Goal: Task Accomplishment & Management: Manage account settings

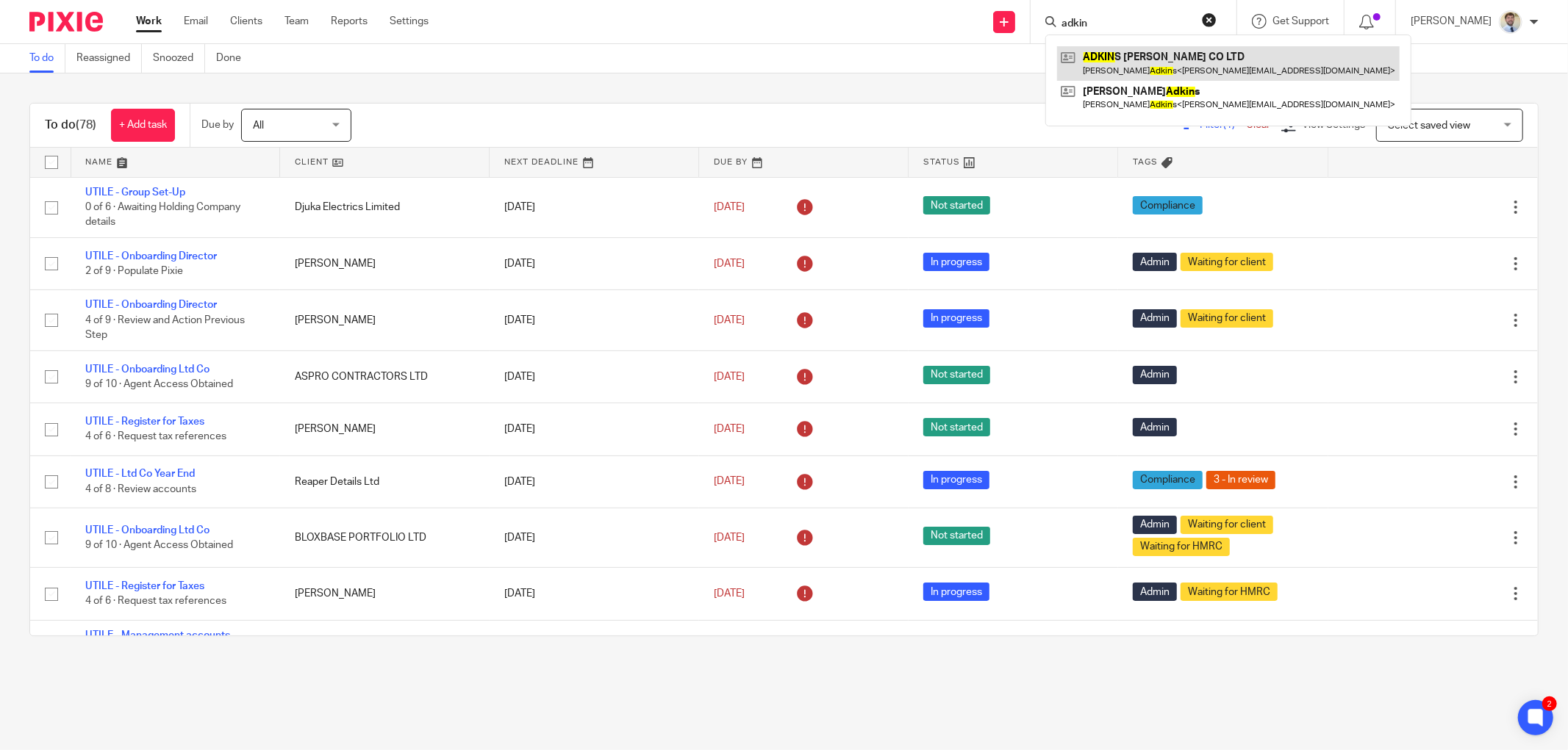
type input "adkin"
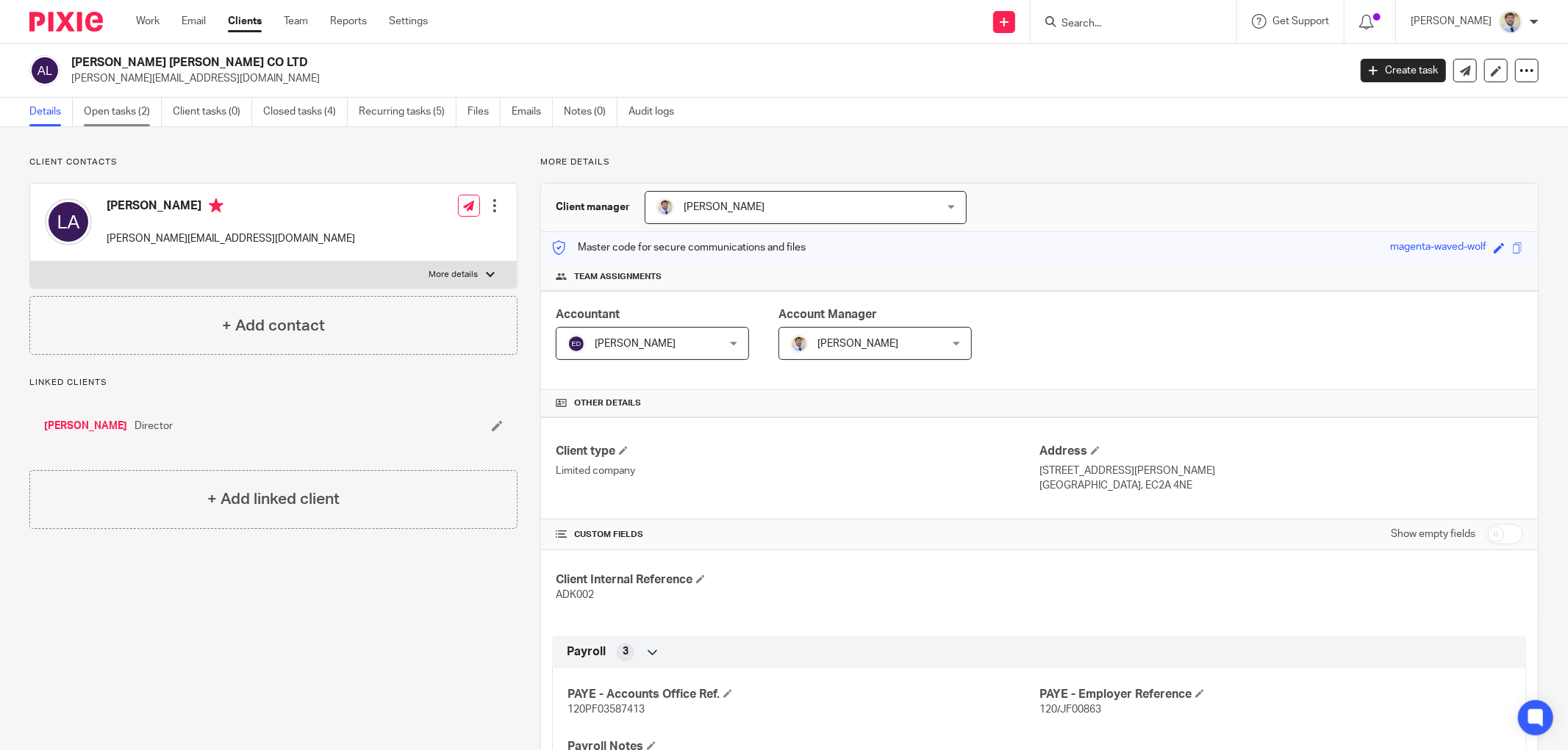
click at [111, 113] on link "Open tasks (2)" at bounding box center [122, 112] width 78 height 28
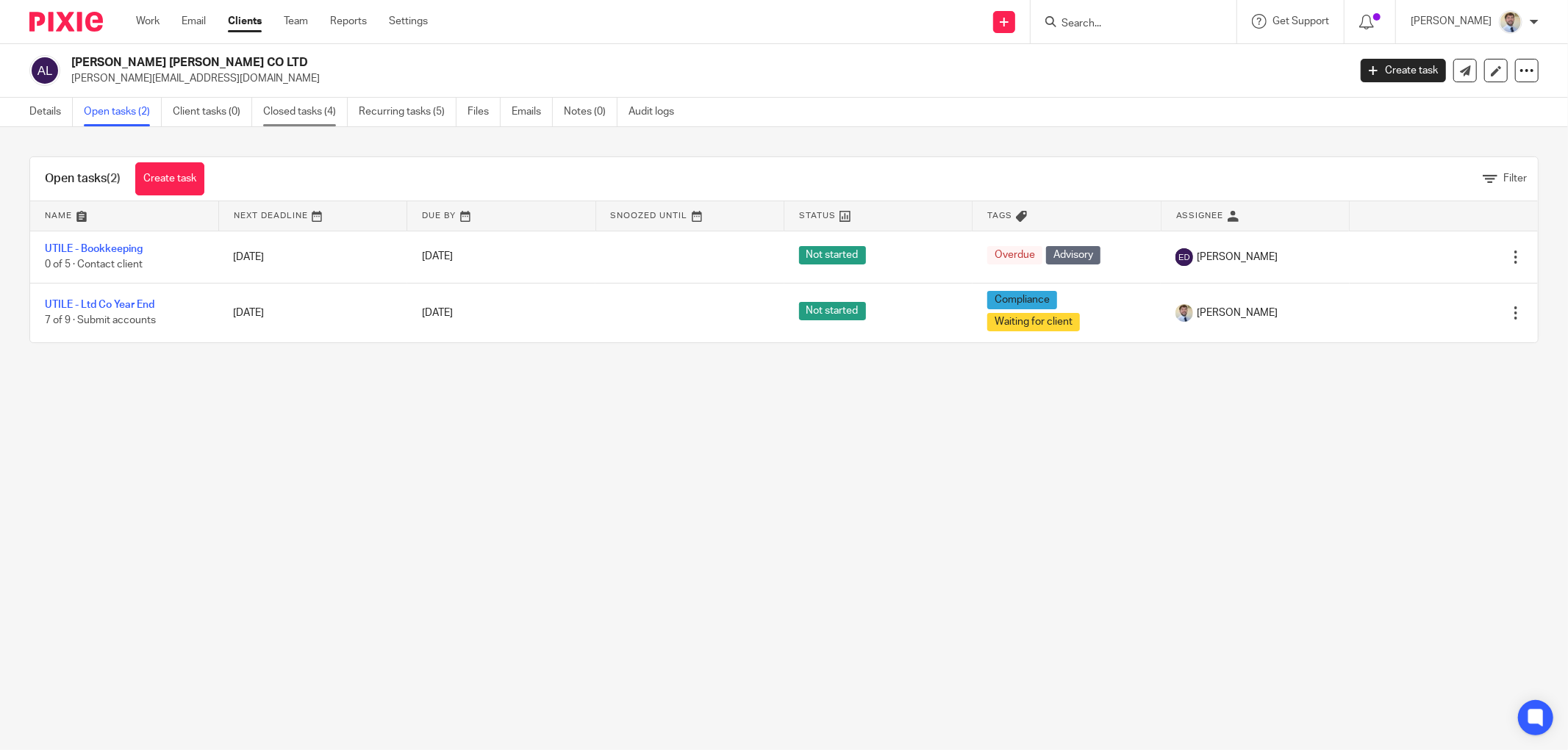
click at [293, 119] on link "Closed tasks (4)" at bounding box center [305, 112] width 84 height 28
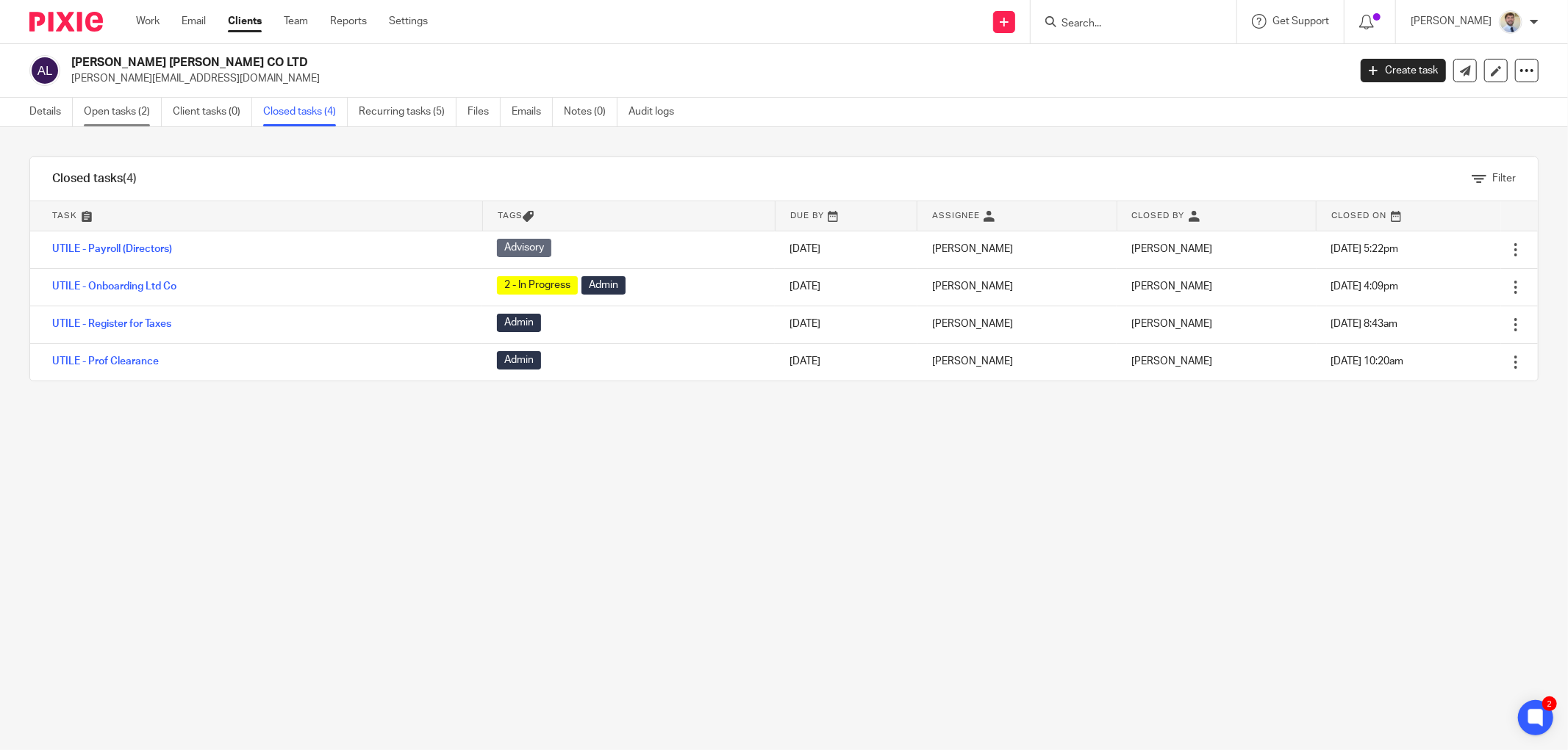
click at [133, 118] on link "Open tasks (2)" at bounding box center [122, 112] width 78 height 28
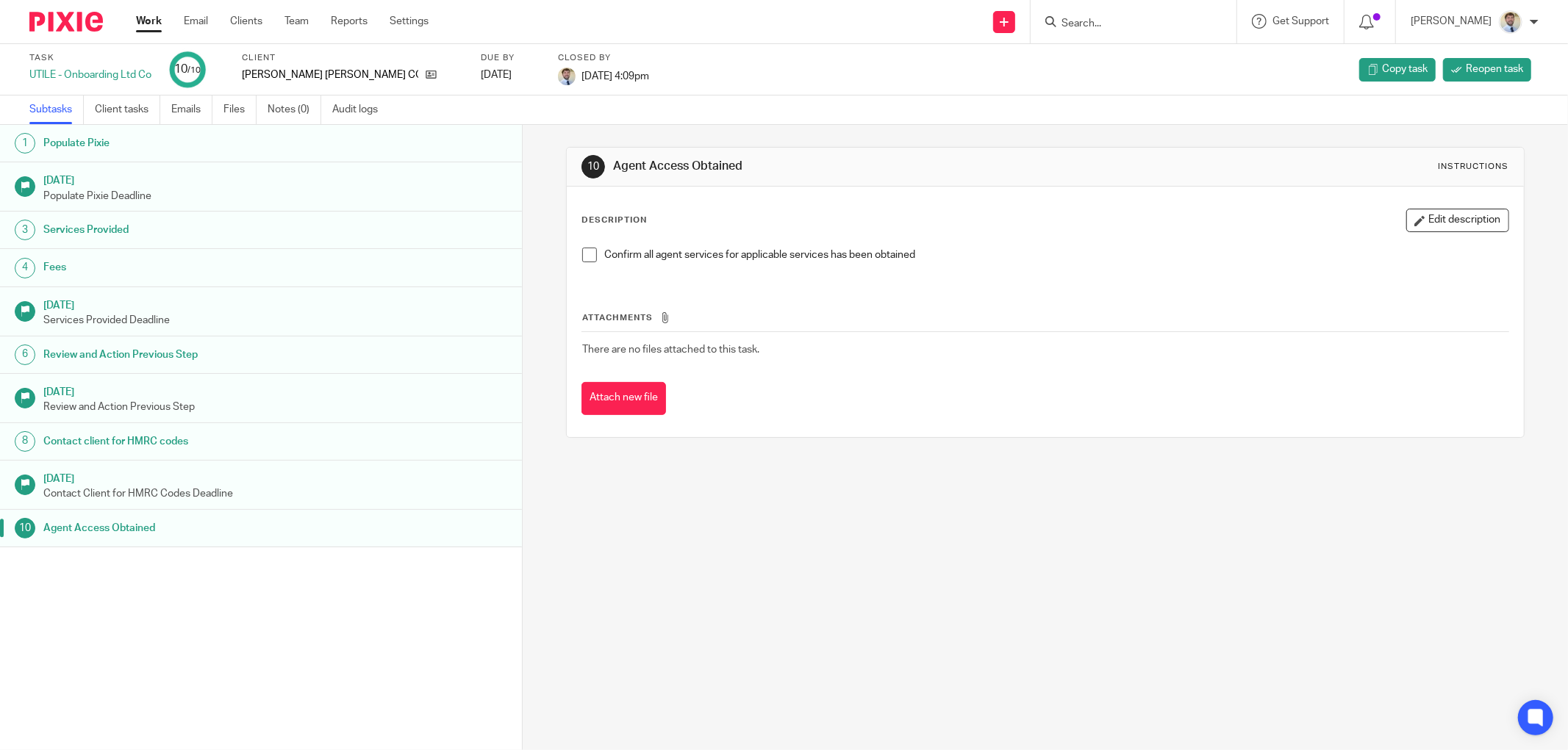
click at [152, 237] on h1 "Services Provided" at bounding box center [198, 229] width 309 height 22
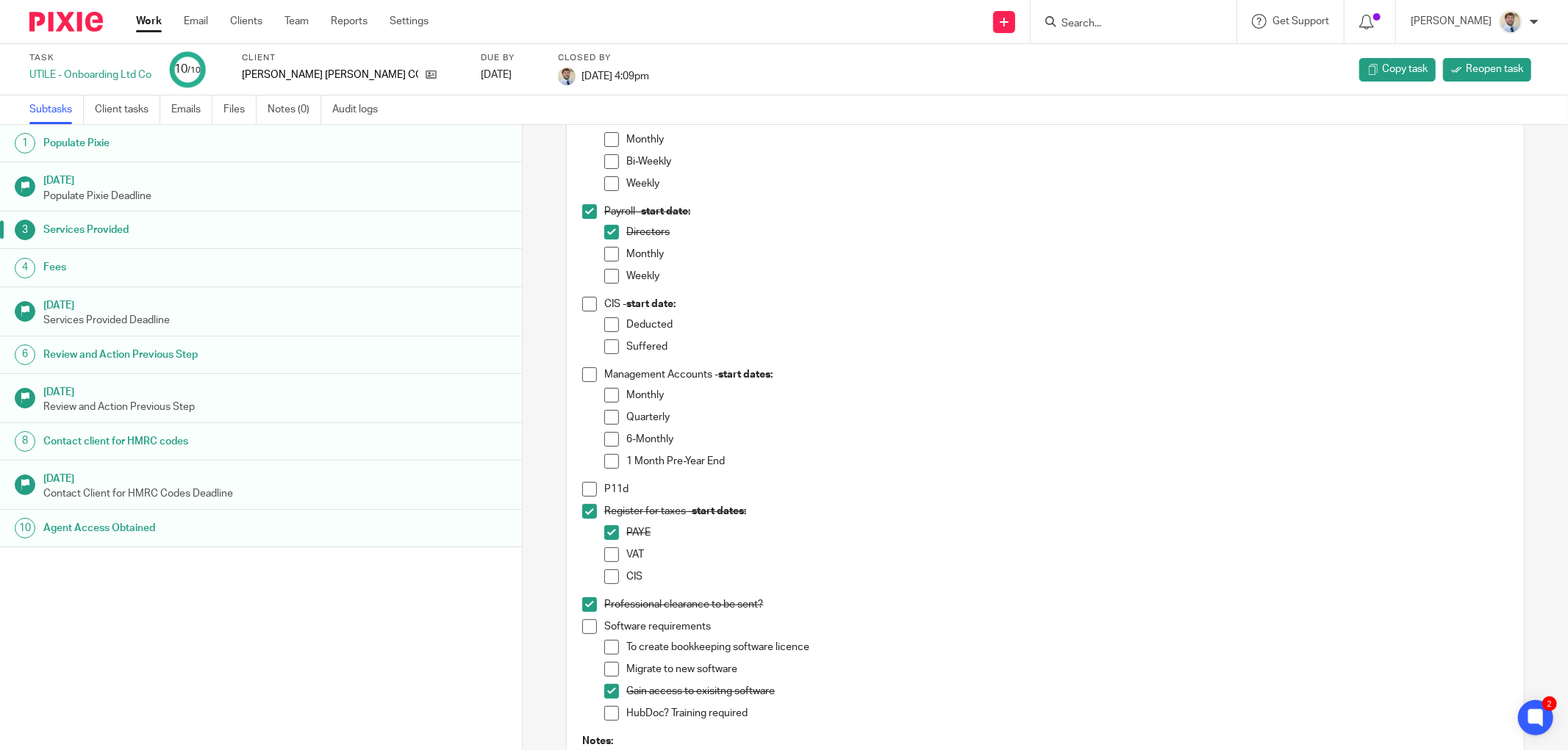
scroll to position [231, 0]
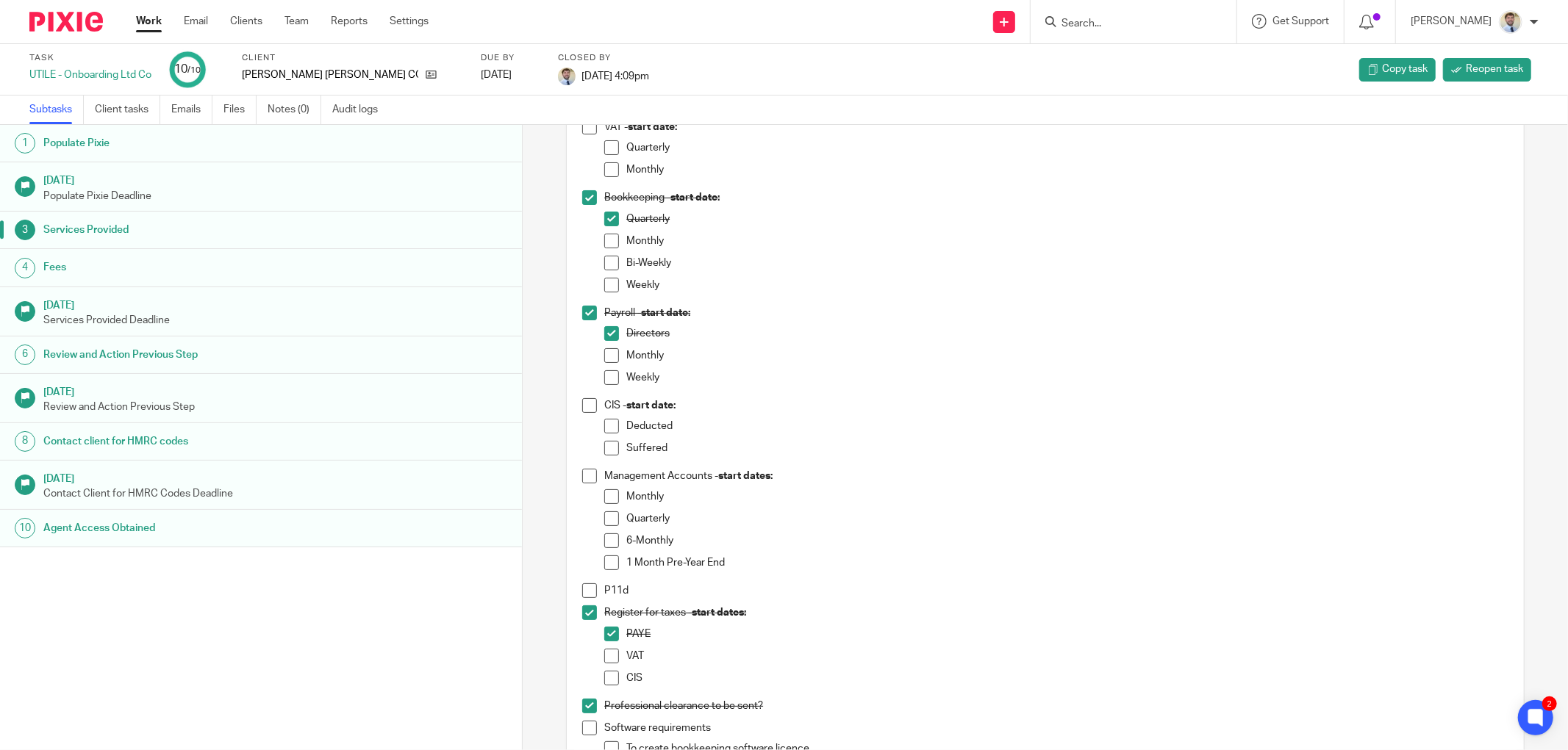
click at [121, 268] on h1 "Fees" at bounding box center [198, 267] width 309 height 22
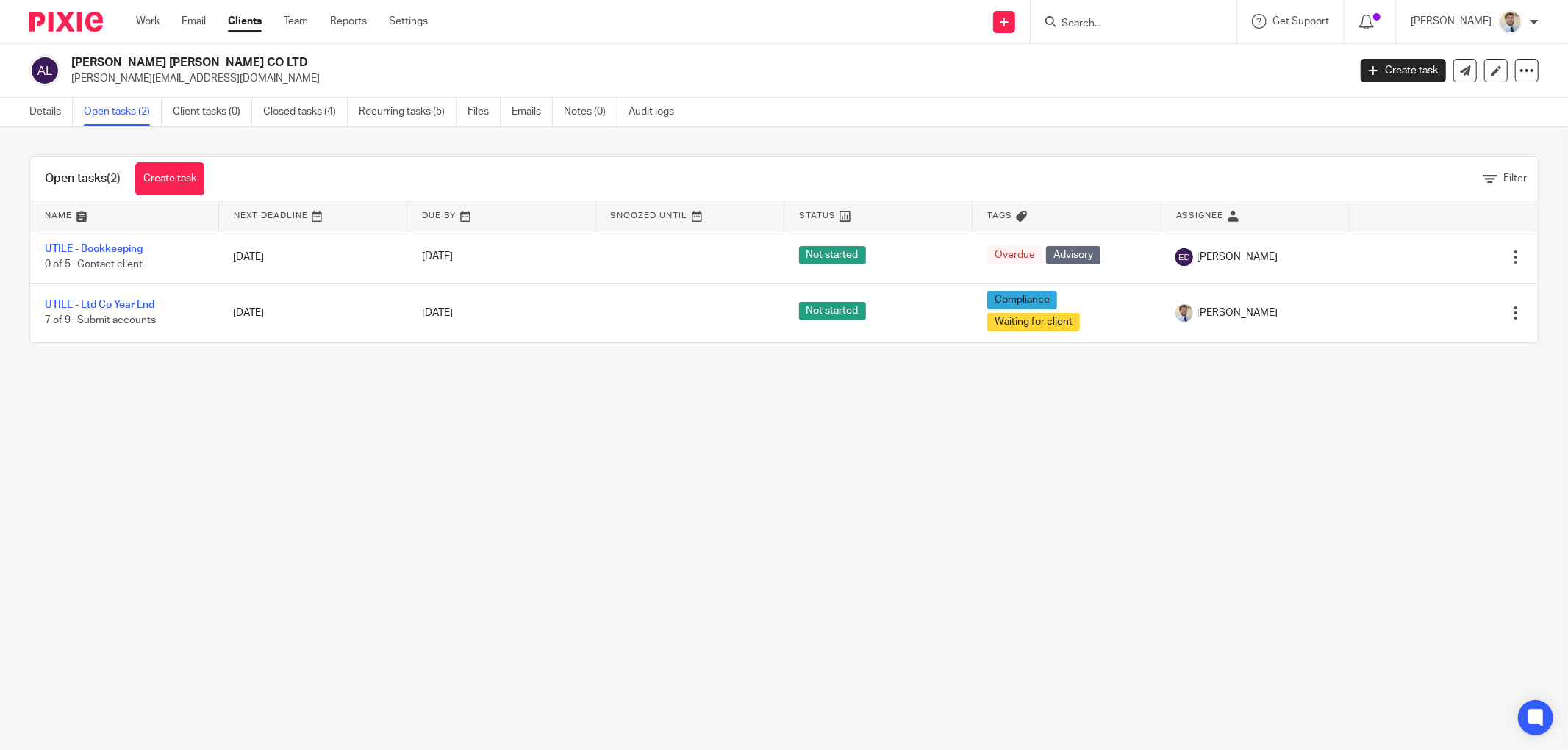
click at [608, 188] on div "Open tasks (2) Create task Filter" at bounding box center [784, 179] width 1508 height 45
click at [659, 85] on p "louis@leadgenfs.co.uk" at bounding box center [705, 79] width 1267 height 15
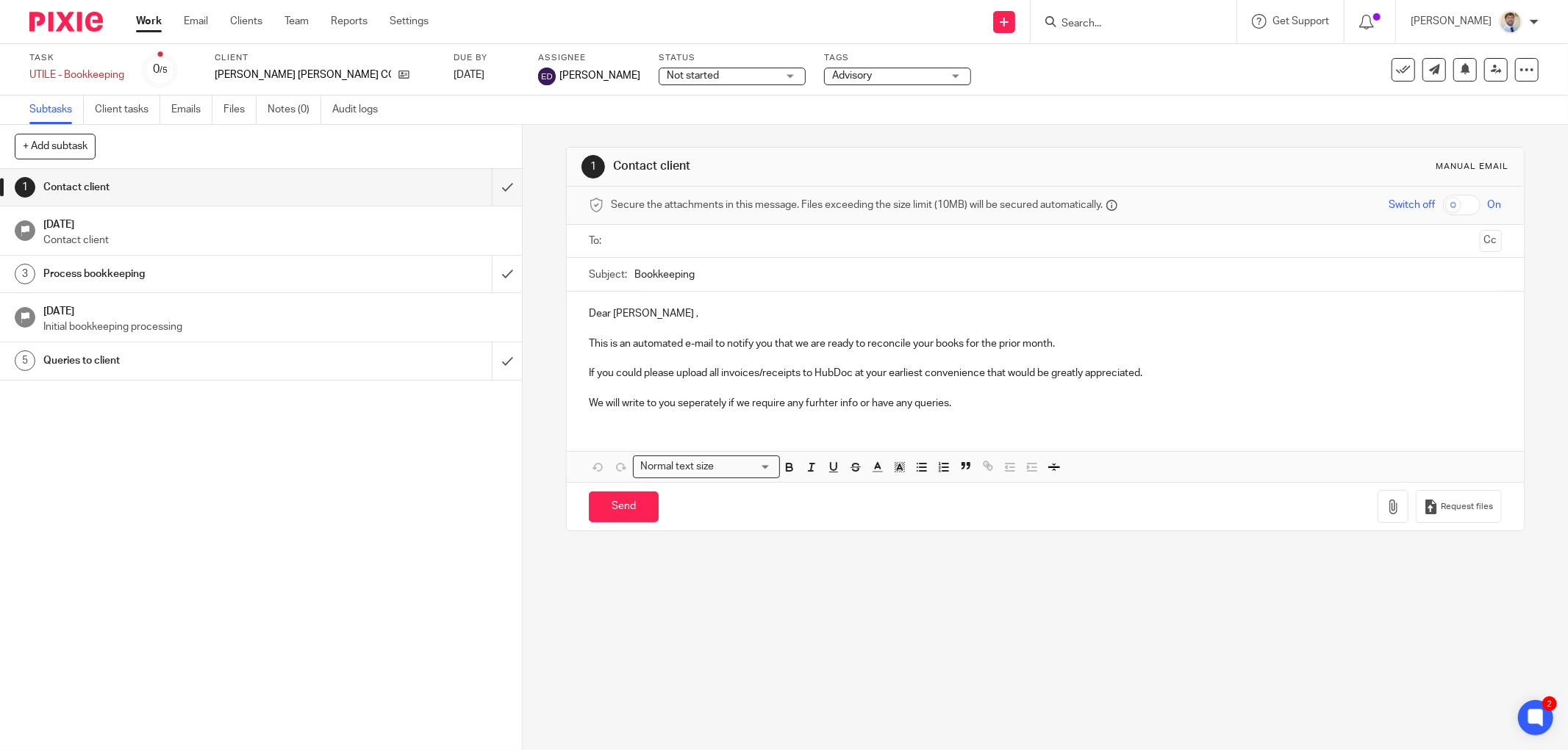
click at [729, 384] on p at bounding box center [1045, 389] width 913 height 15
click at [213, 458] on div "1 Contact client [DATE] Contact client 3 Process bookkeeping [DATE] Initial boo…" at bounding box center [261, 459] width 522 height 581
click at [123, 433] on div "1 Contact client [DATE] Contact client 3 Process bookkeeping [DATE] Initial boo…" at bounding box center [261, 459] width 522 height 581
